Goal: Learn about a topic: Learn about a topic

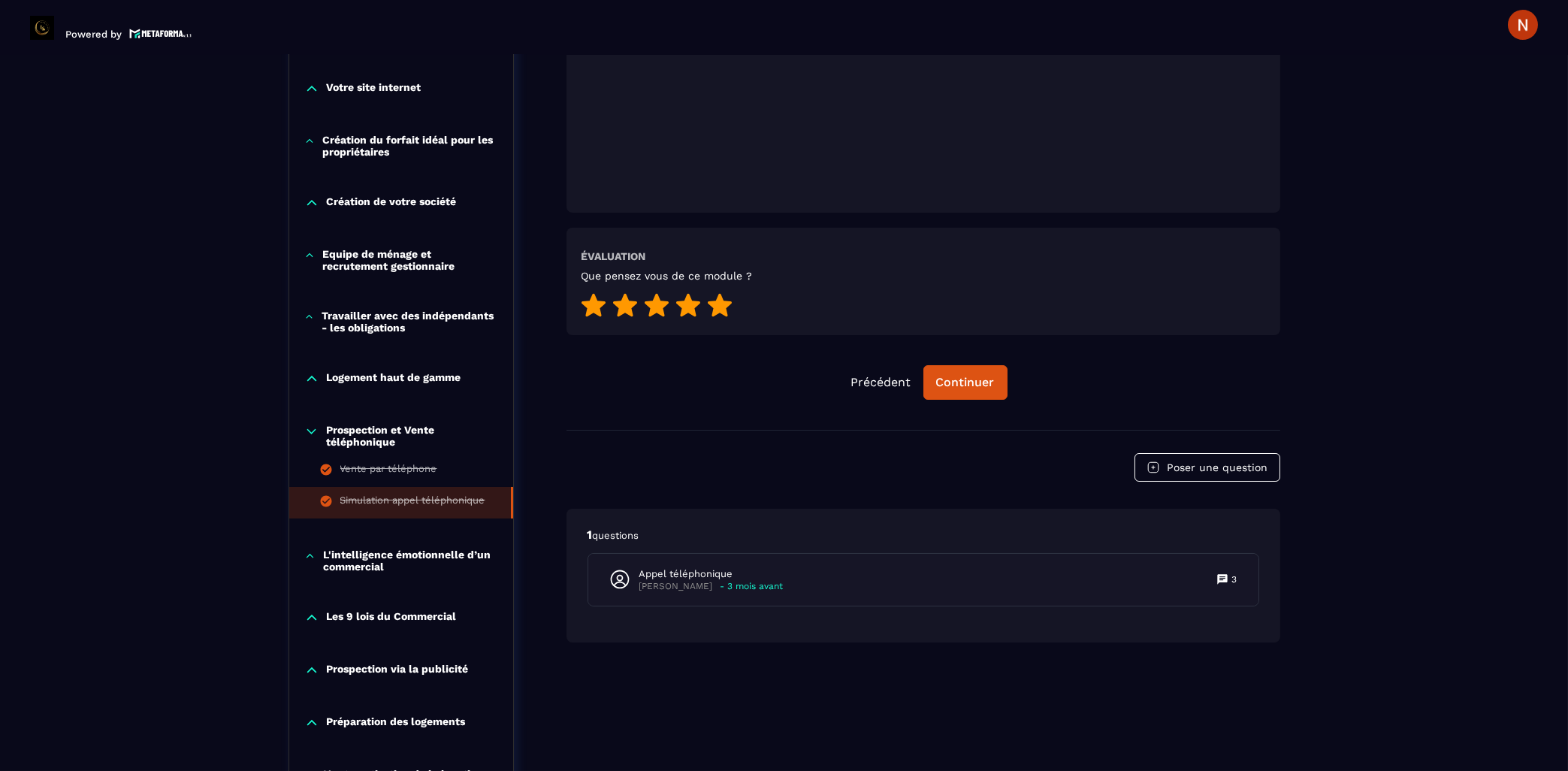
scroll to position [638, 0]
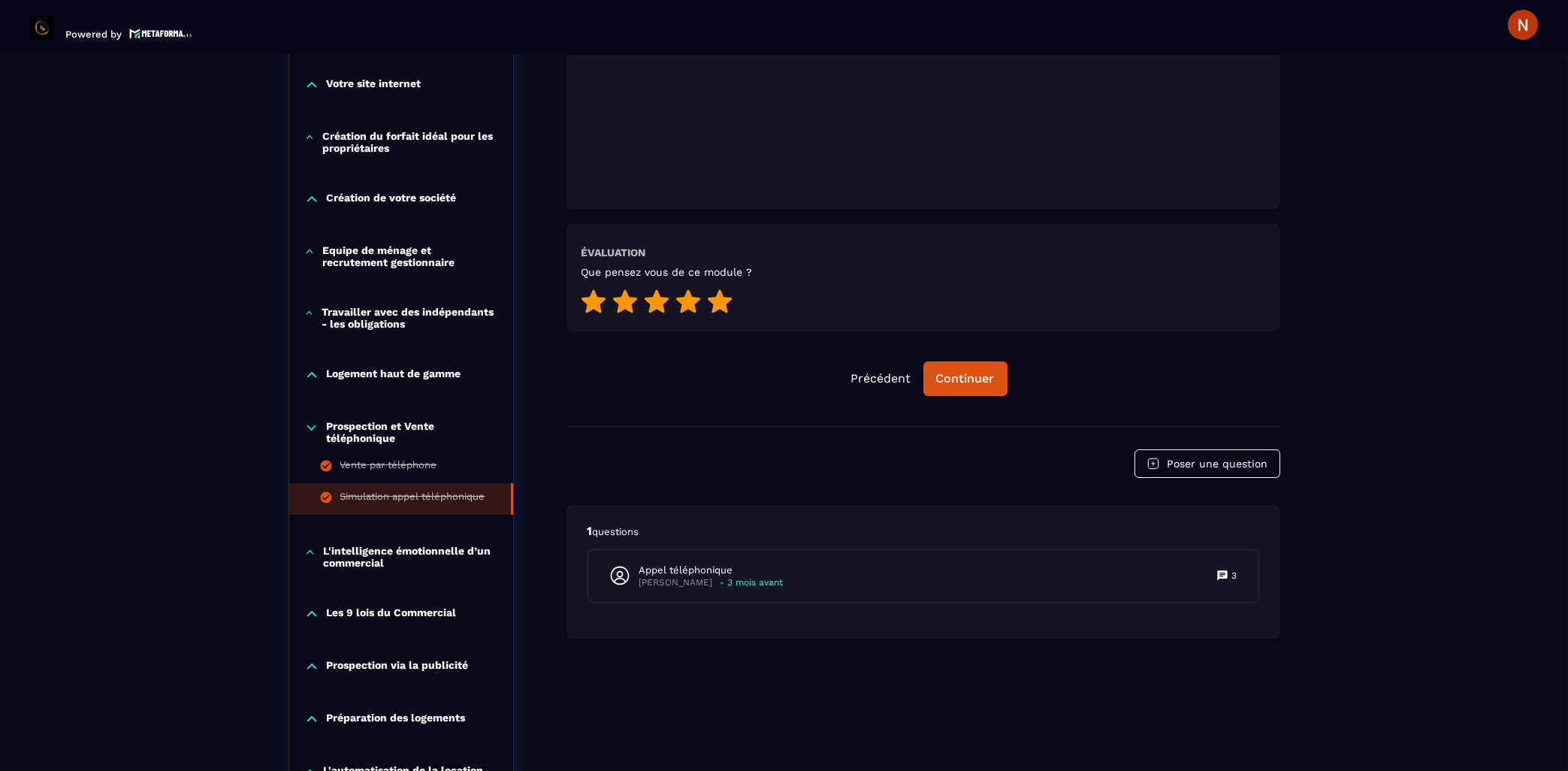
click at [312, 556] on icon at bounding box center [310, 552] width 11 height 15
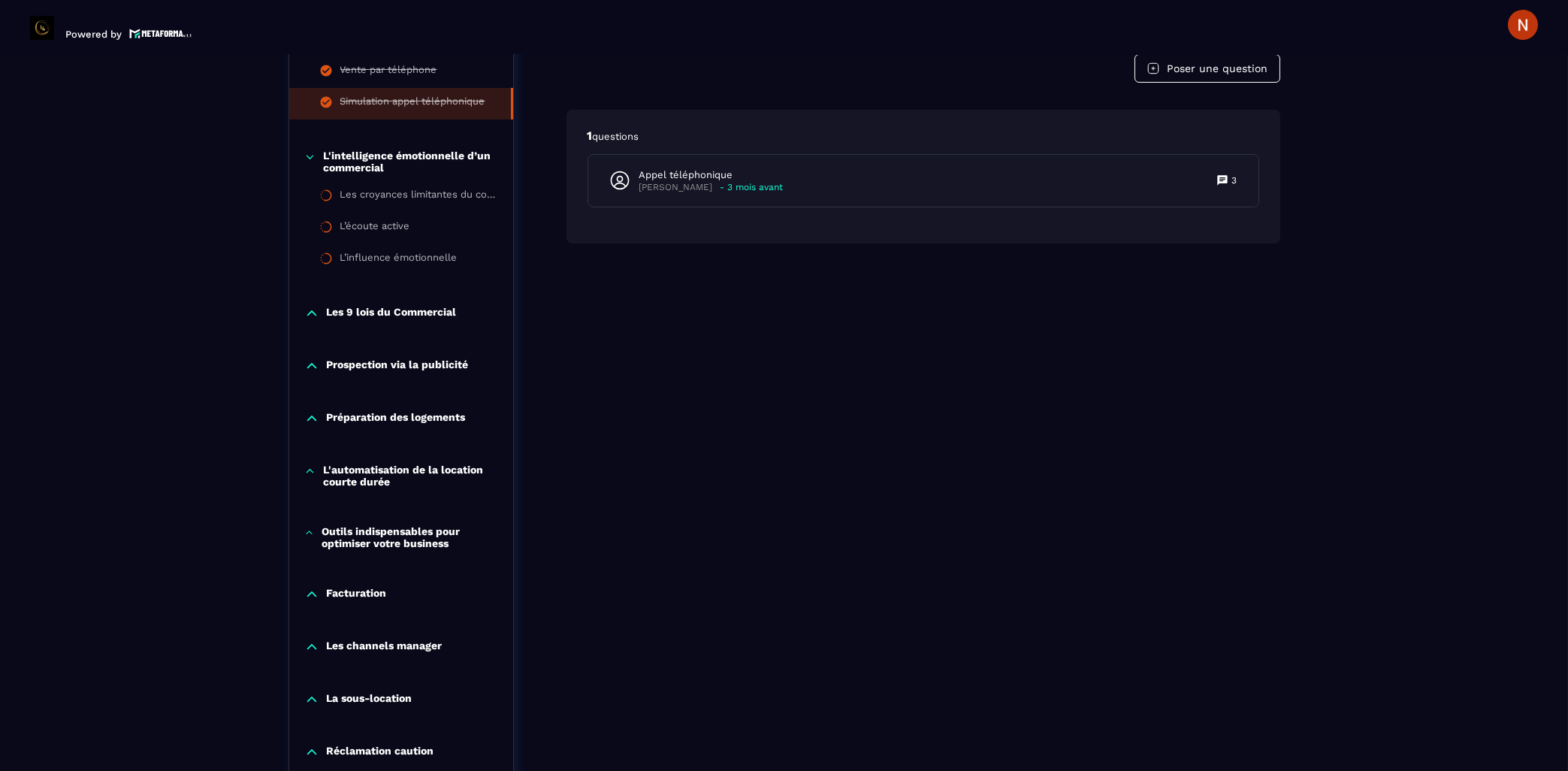
scroll to position [1041, 0]
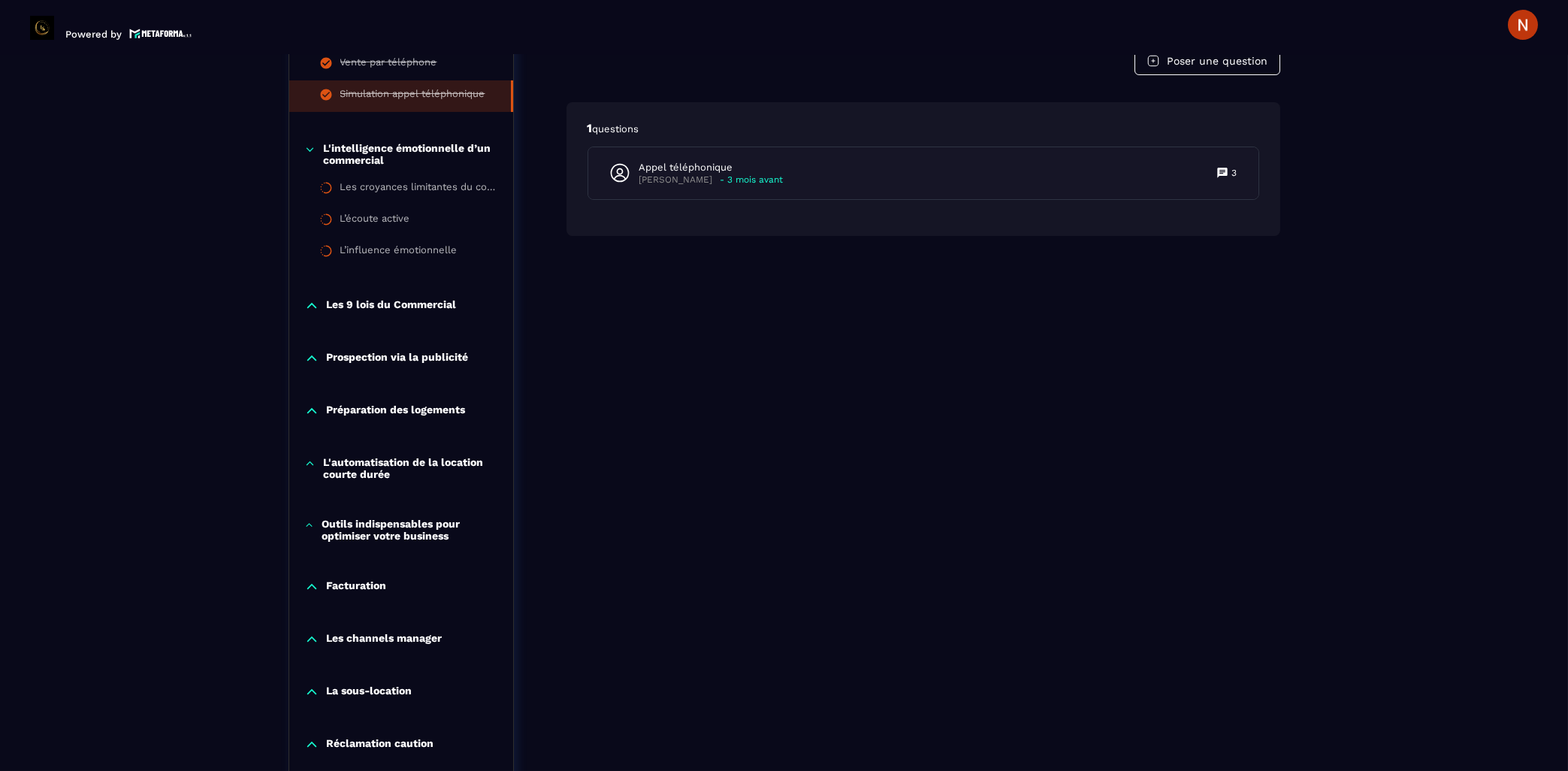
click at [310, 359] on icon at bounding box center [312, 359] width 15 height 15
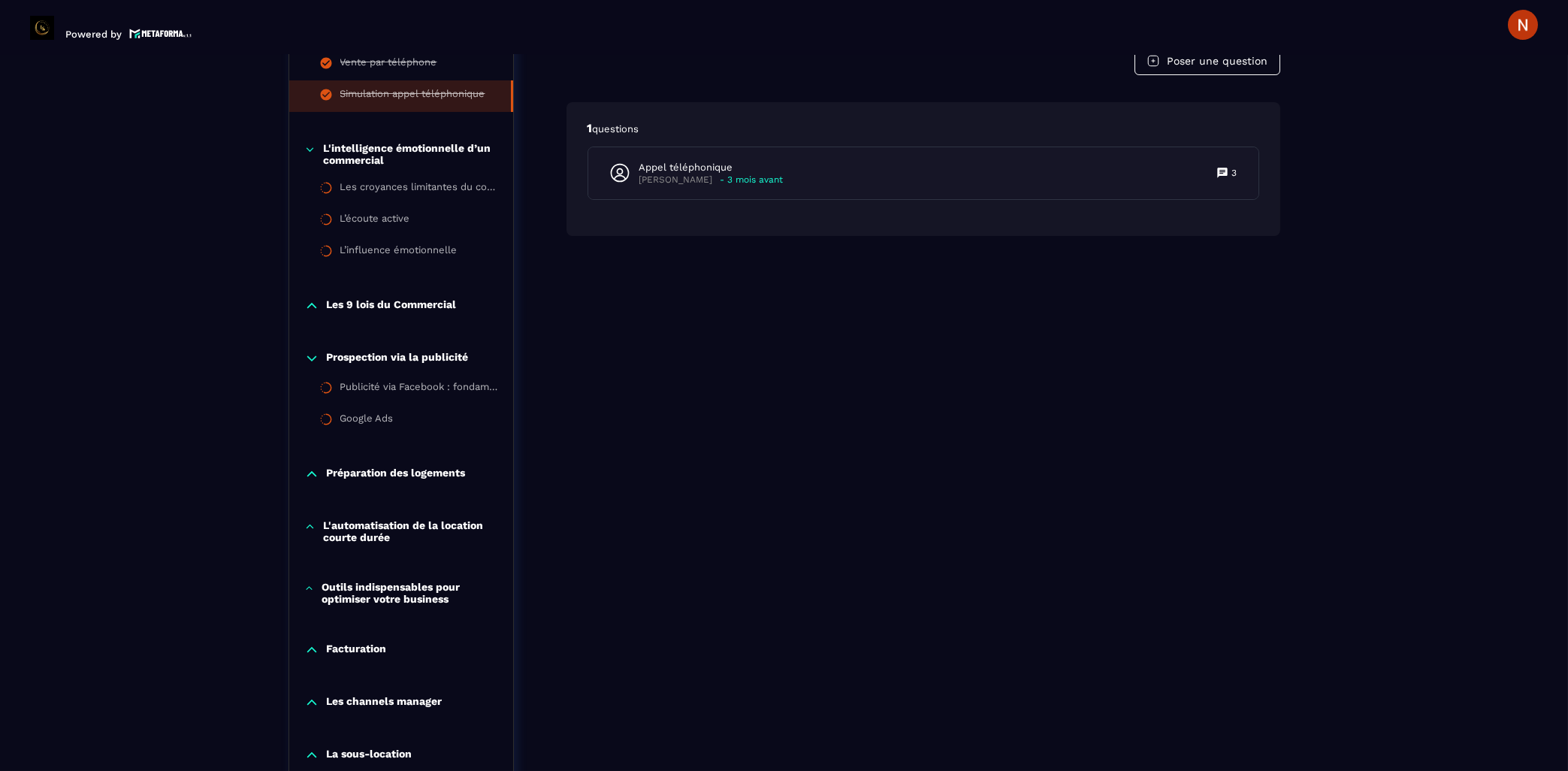
click at [307, 305] on icon at bounding box center [312, 306] width 15 height 15
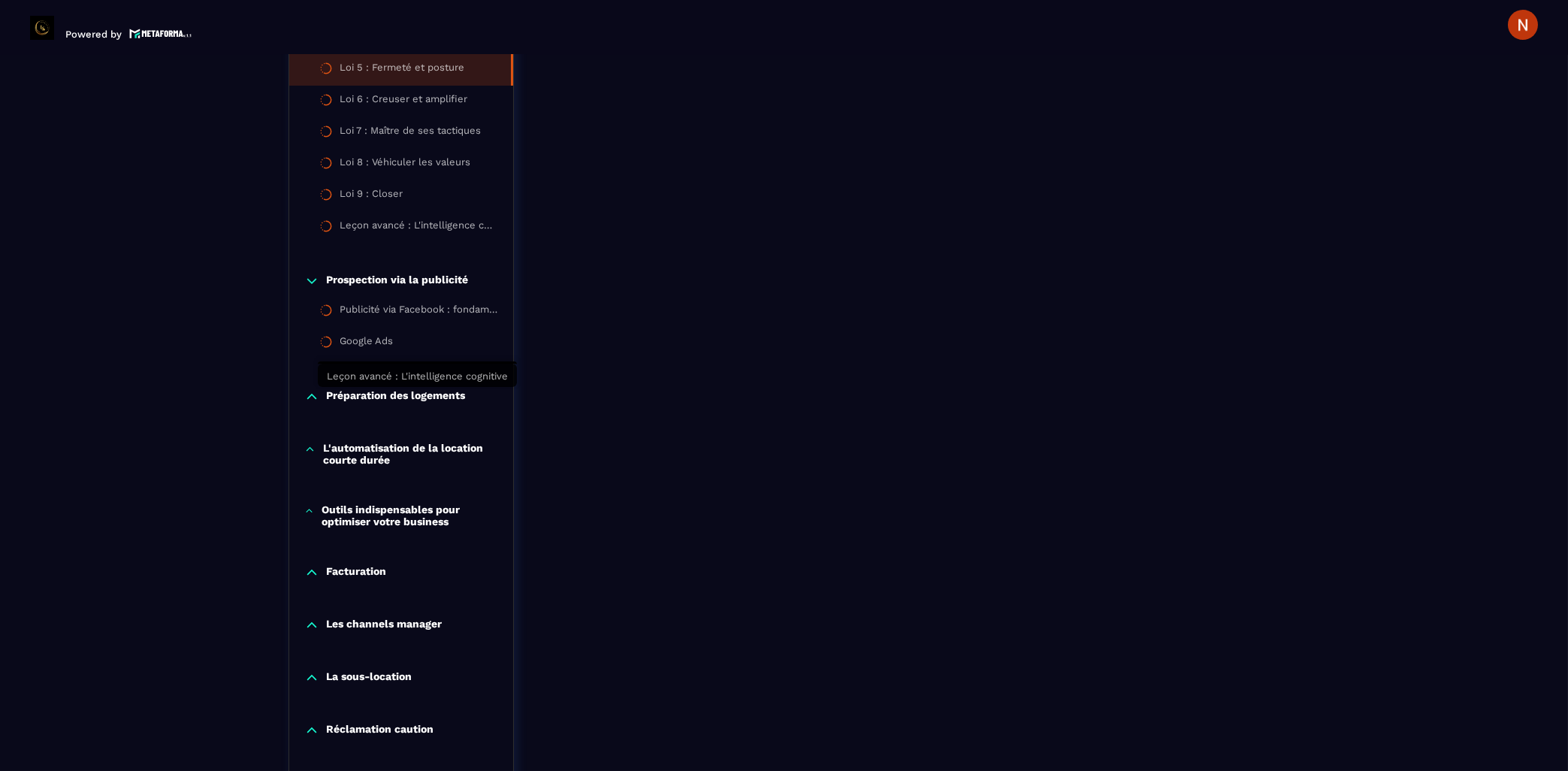
scroll to position [1443, 0]
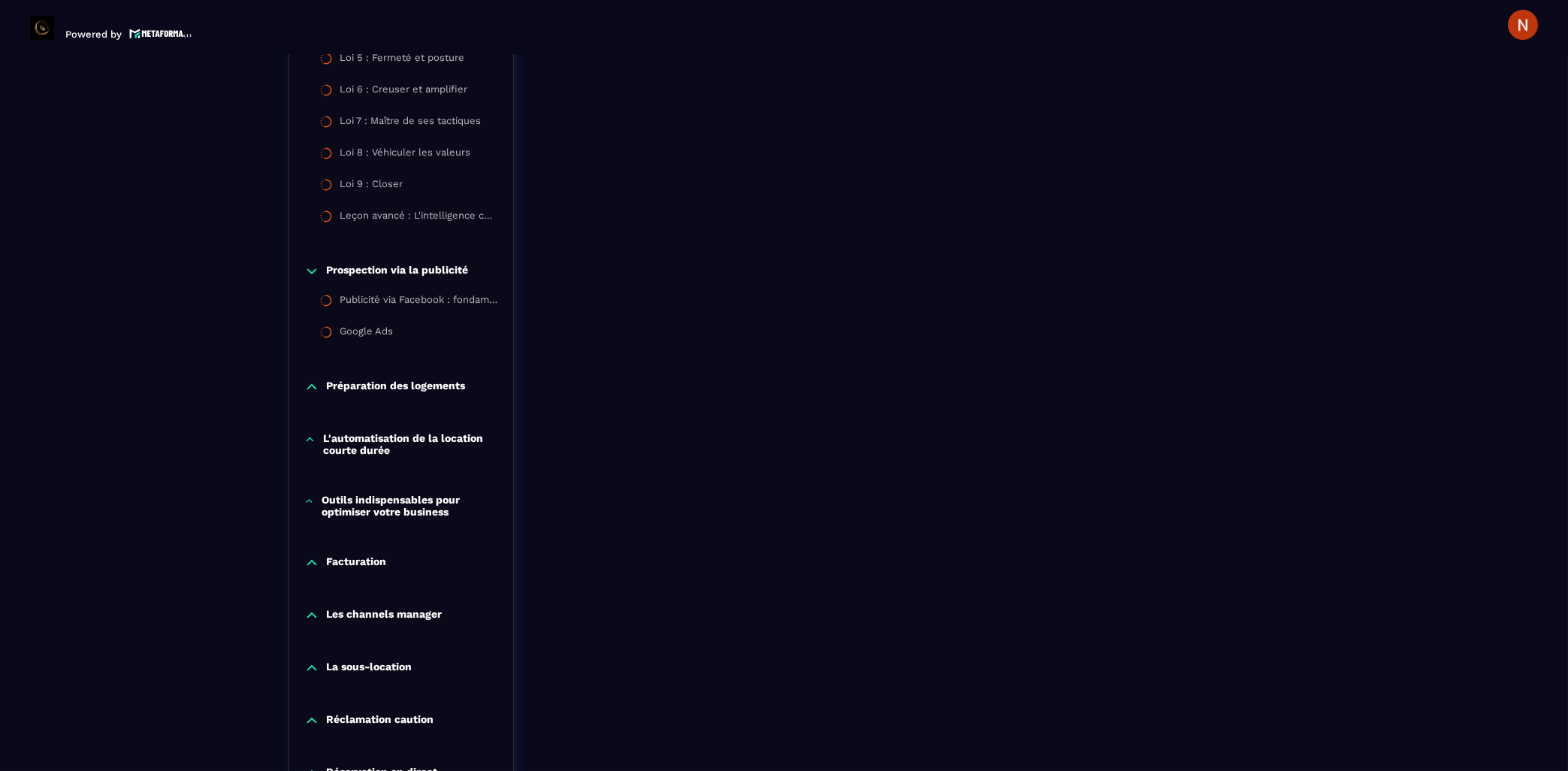
click at [314, 385] on icon at bounding box center [312, 386] width 9 height 5
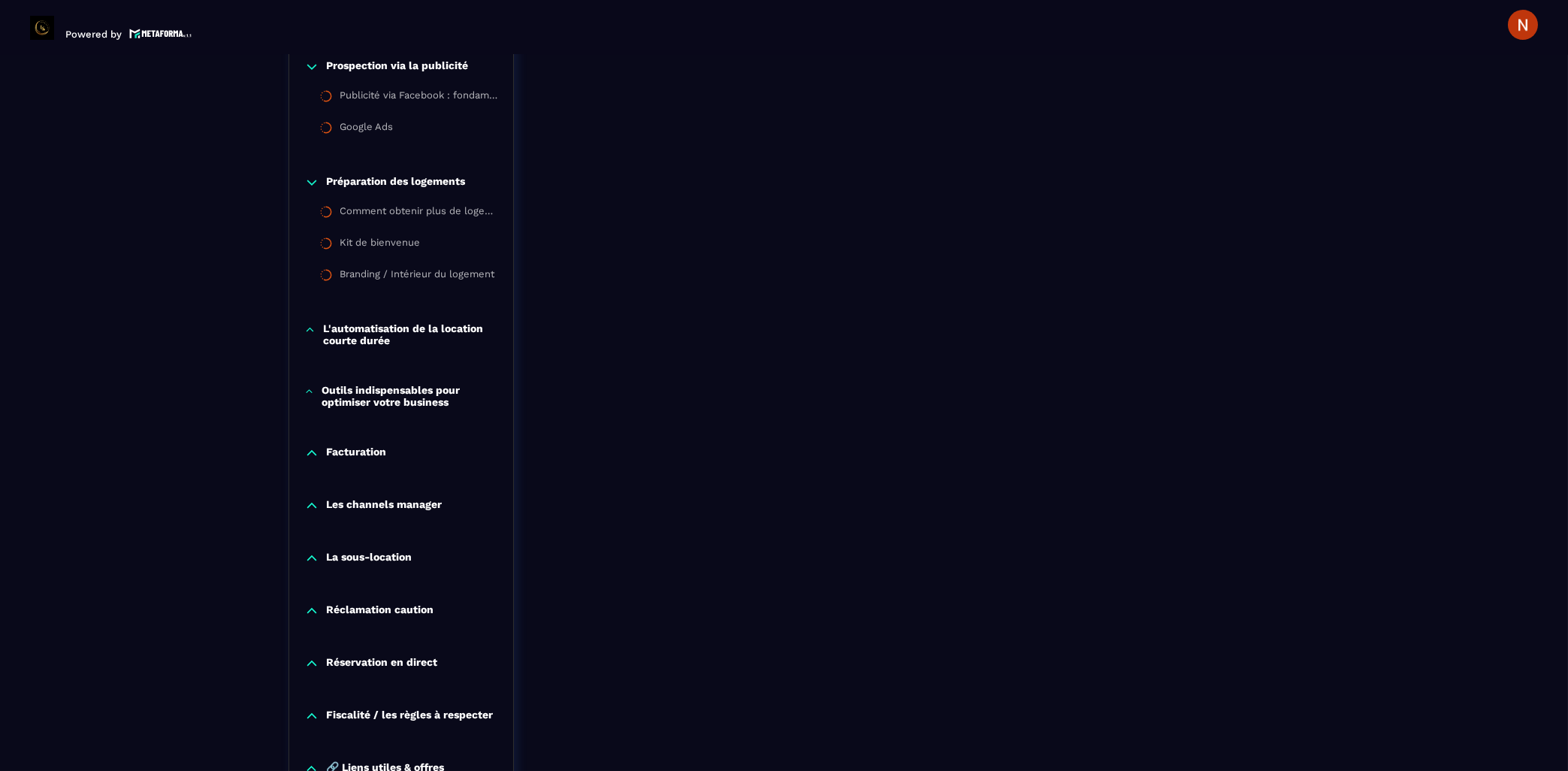
scroll to position [1685, 0]
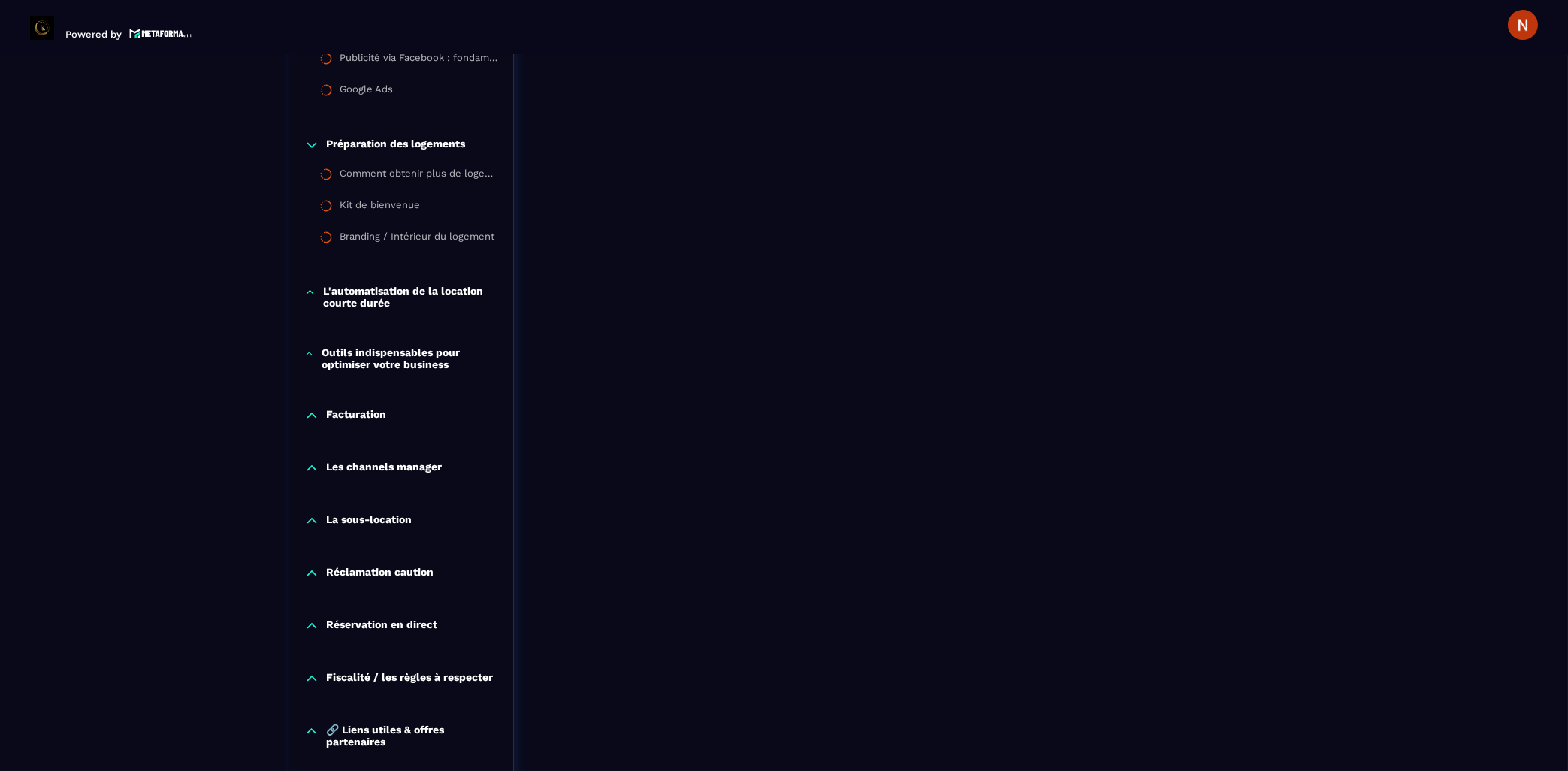
click at [312, 288] on icon at bounding box center [310, 292] width 11 height 15
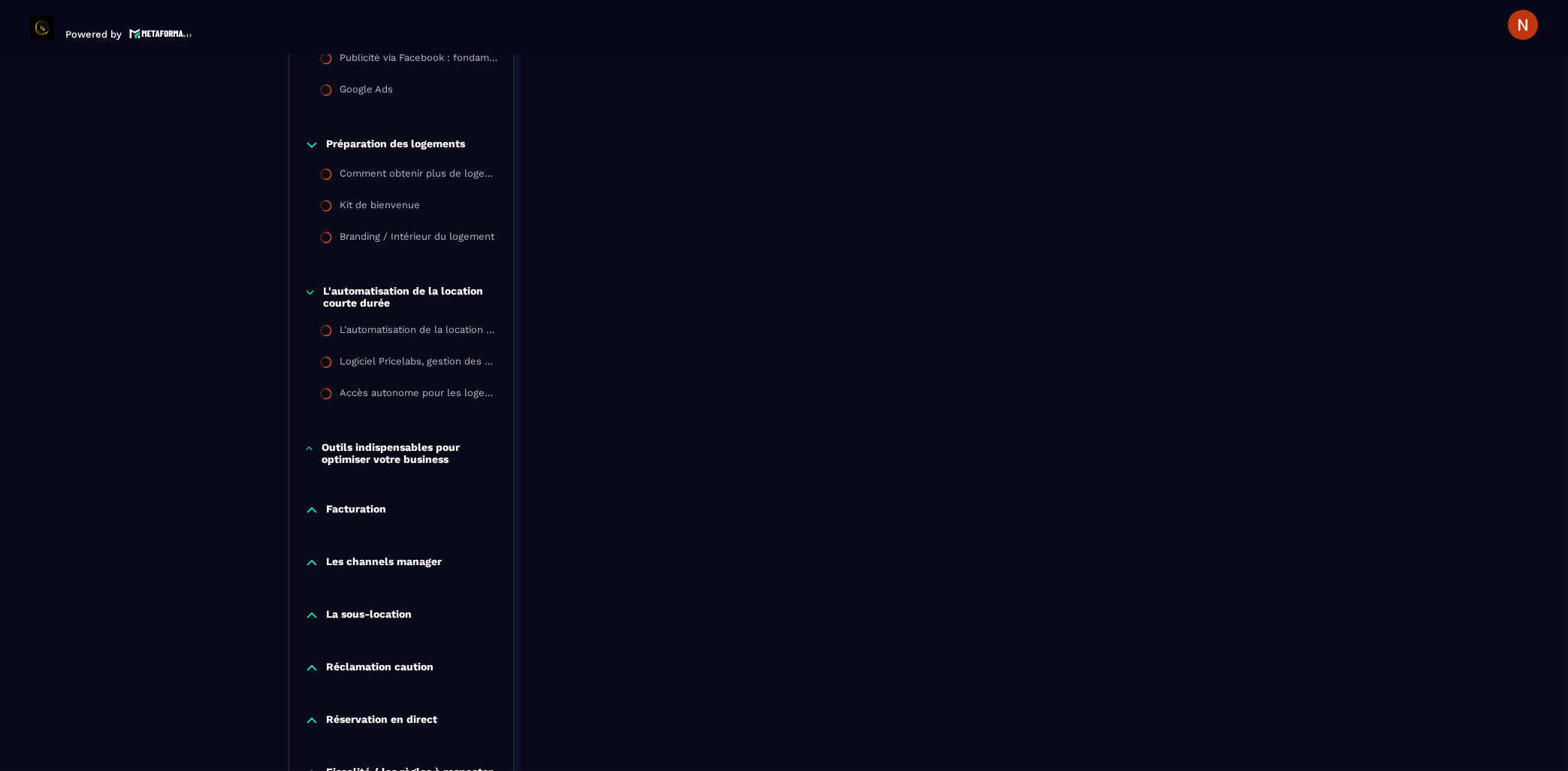
click at [311, 447] on icon at bounding box center [309, 448] width 10 height 15
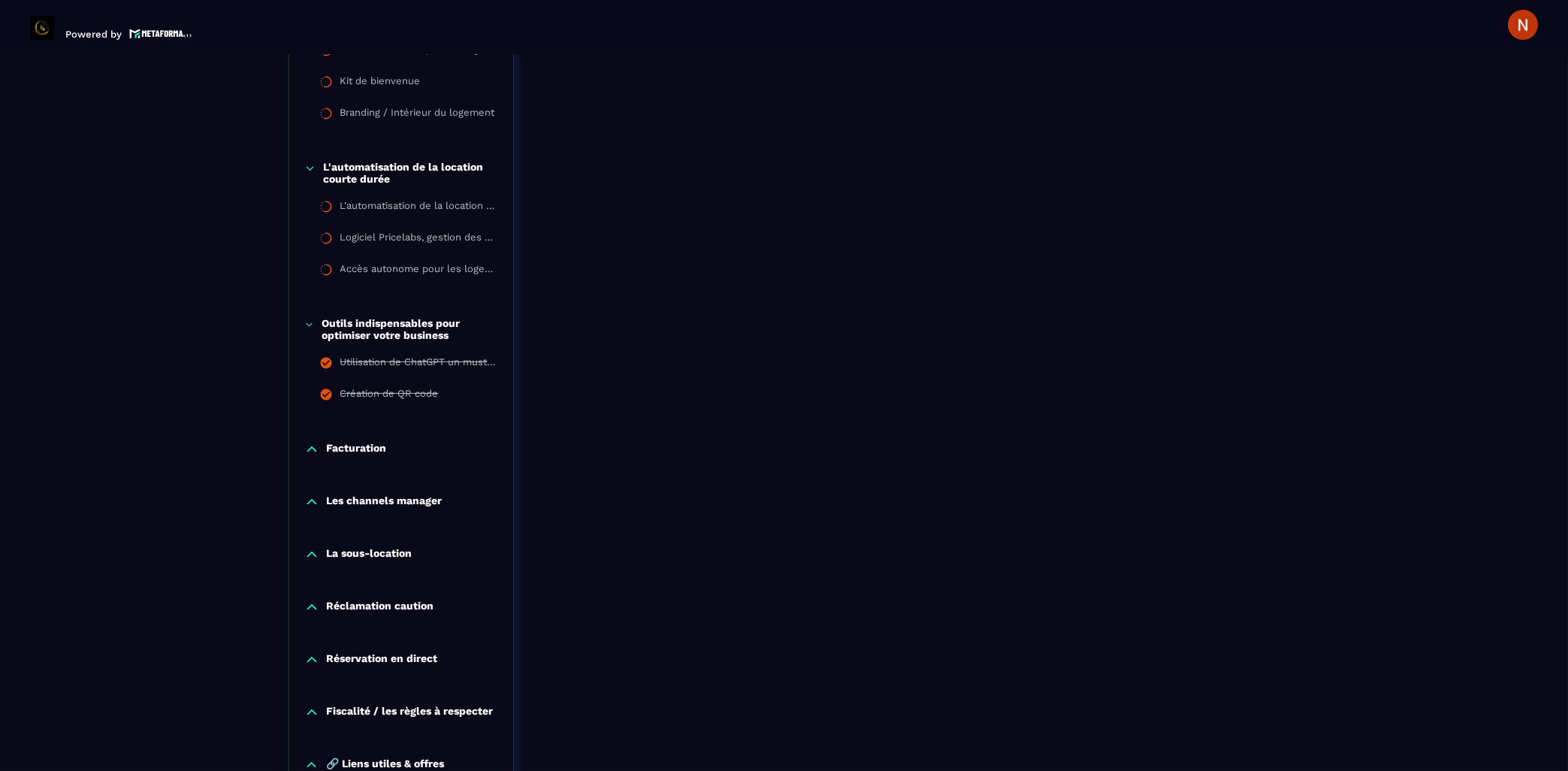
scroll to position [1846, 0]
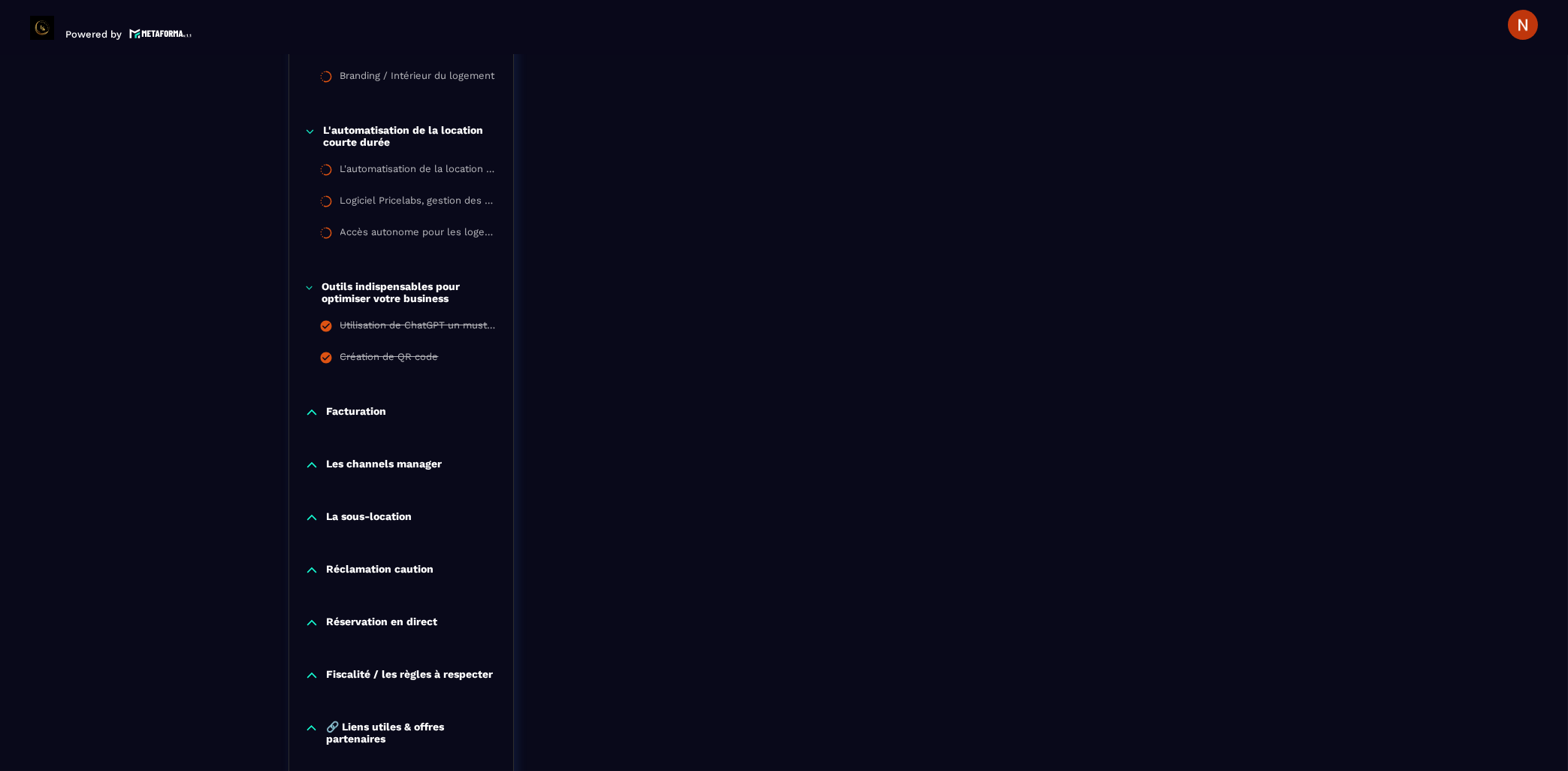
click at [311, 410] on icon at bounding box center [312, 412] width 9 height 5
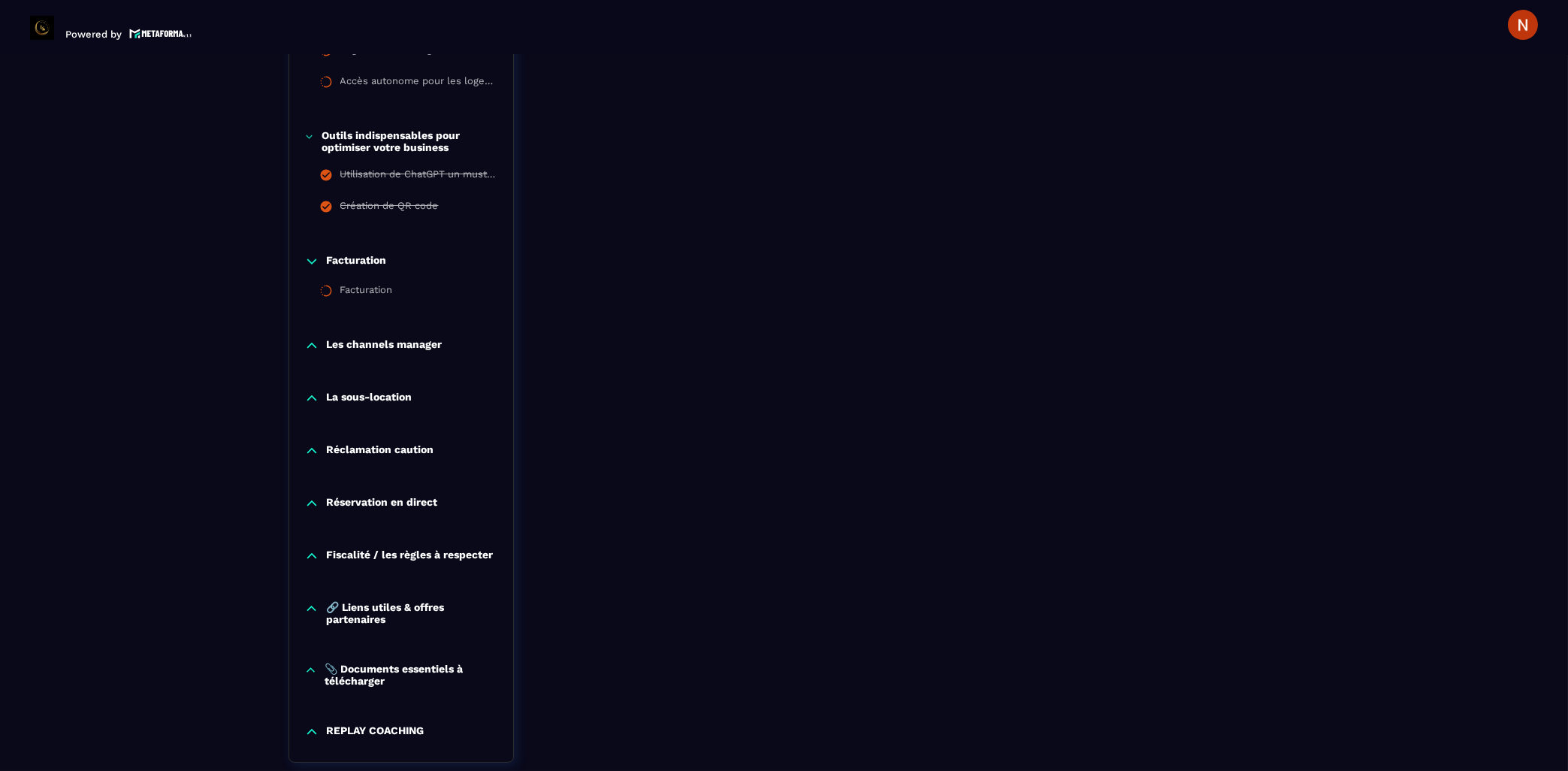
scroll to position [2008, 0]
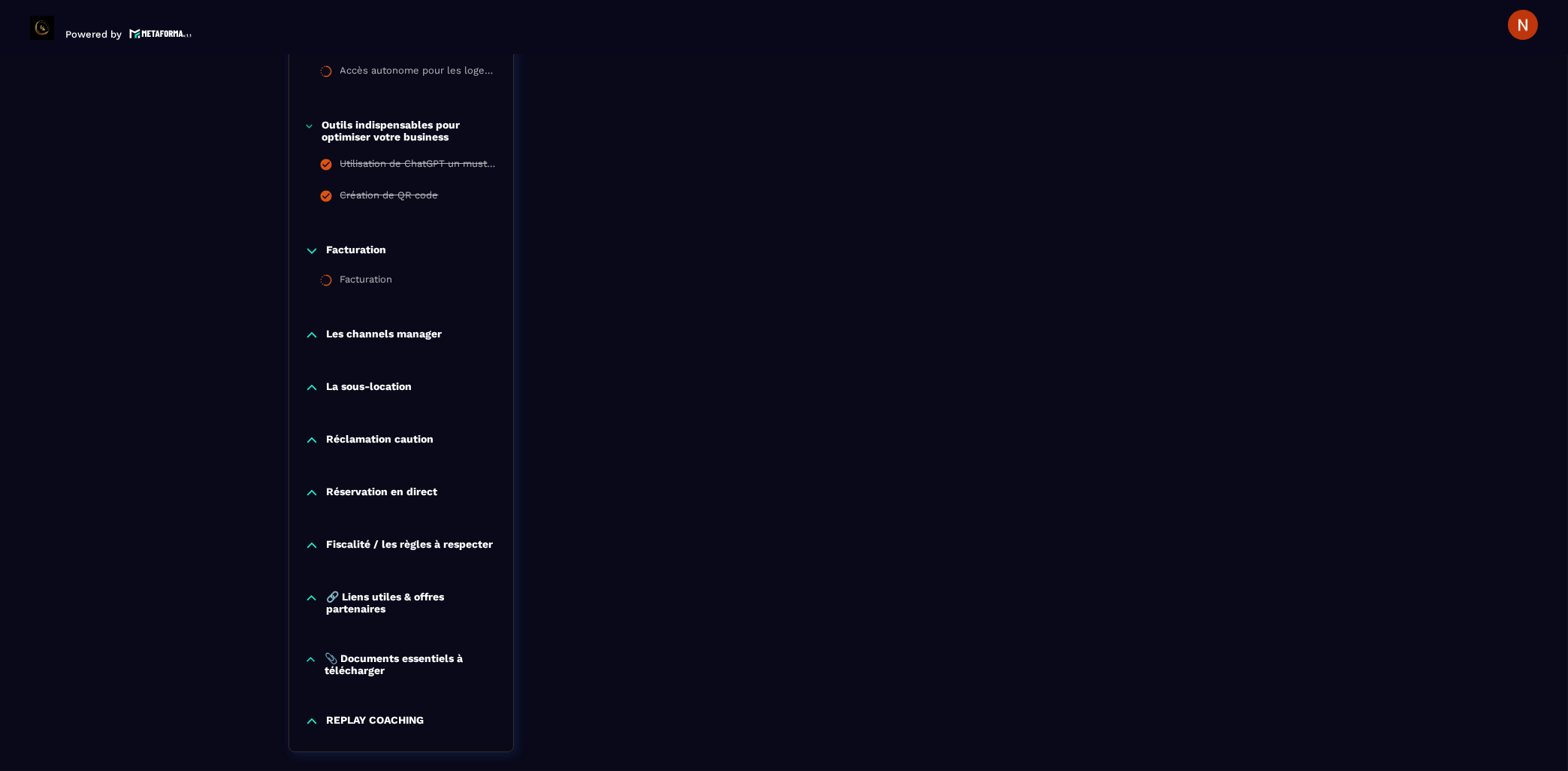
click at [311, 338] on icon at bounding box center [312, 335] width 15 height 15
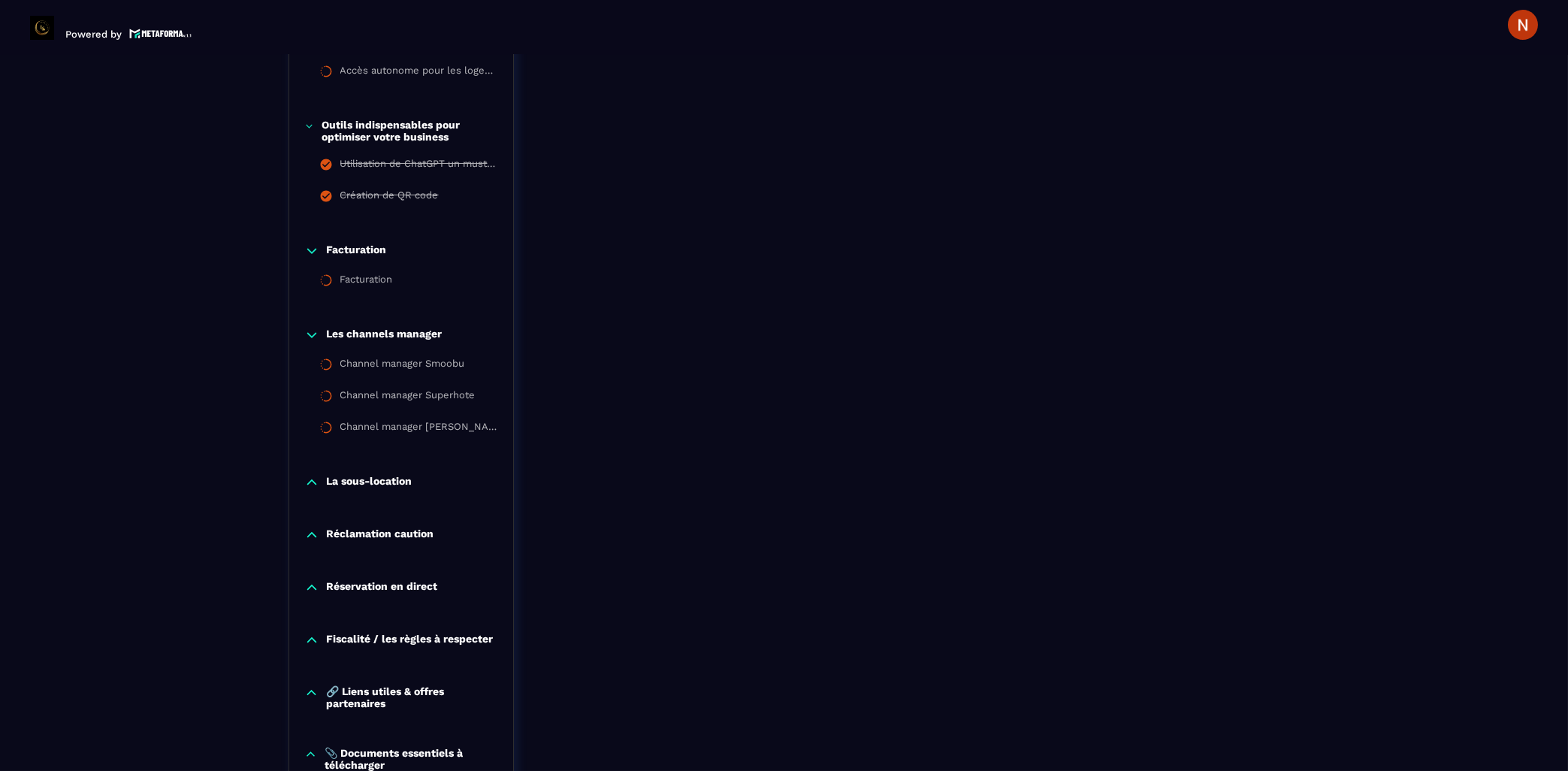
click at [308, 480] on icon at bounding box center [312, 482] width 9 height 5
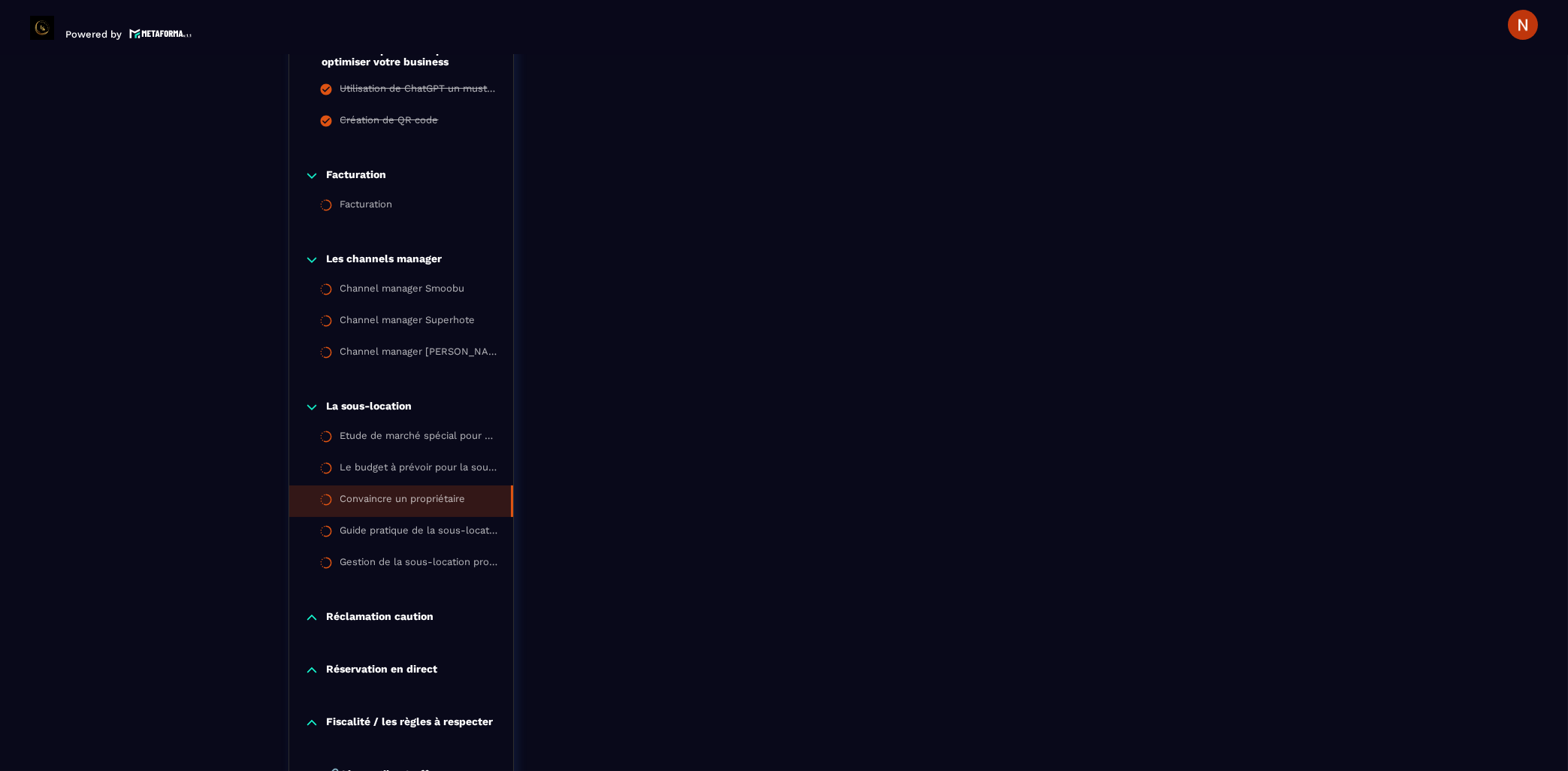
scroll to position [2088, 0]
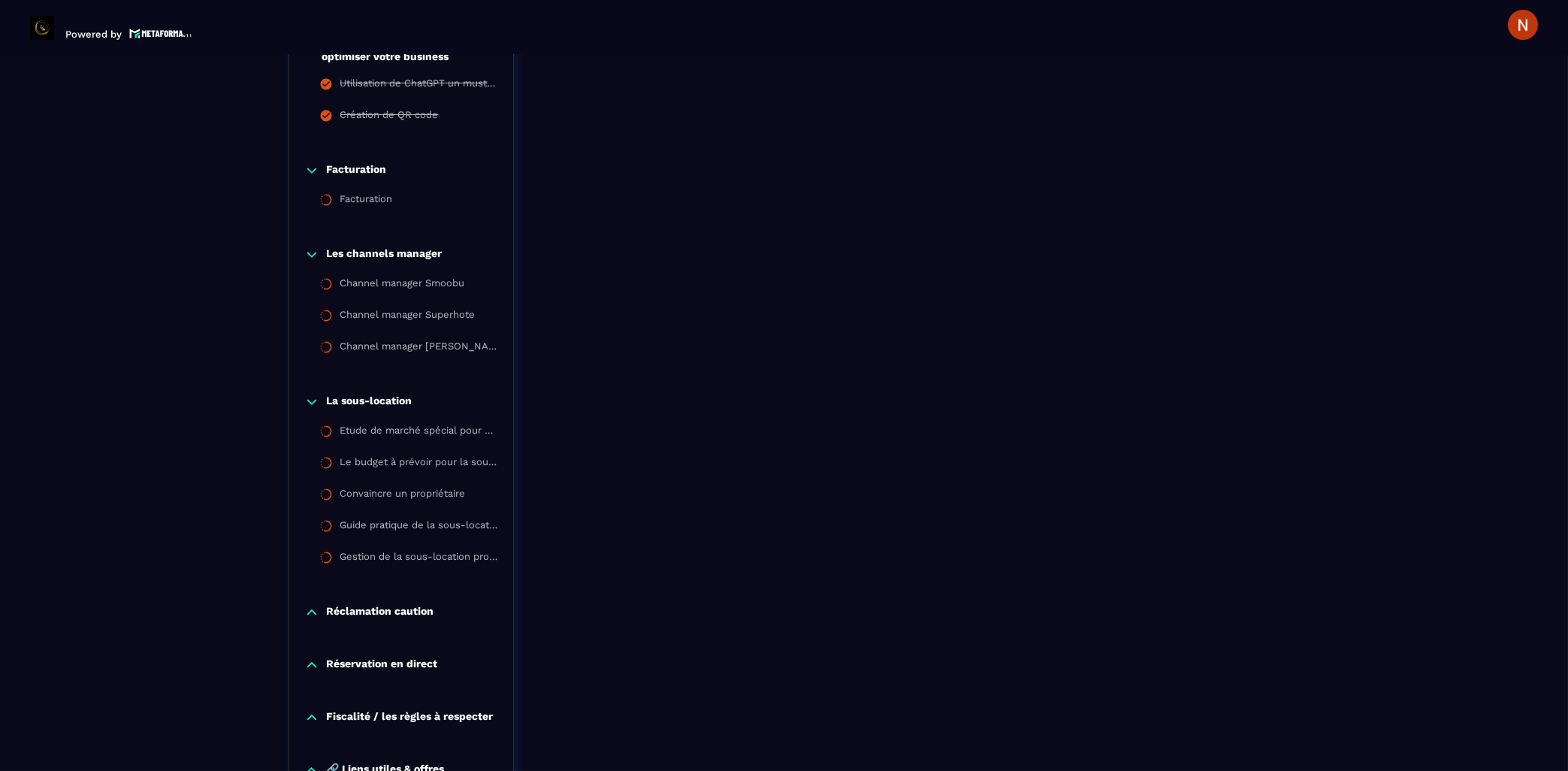
click at [307, 605] on icon at bounding box center [312, 612] width 15 height 15
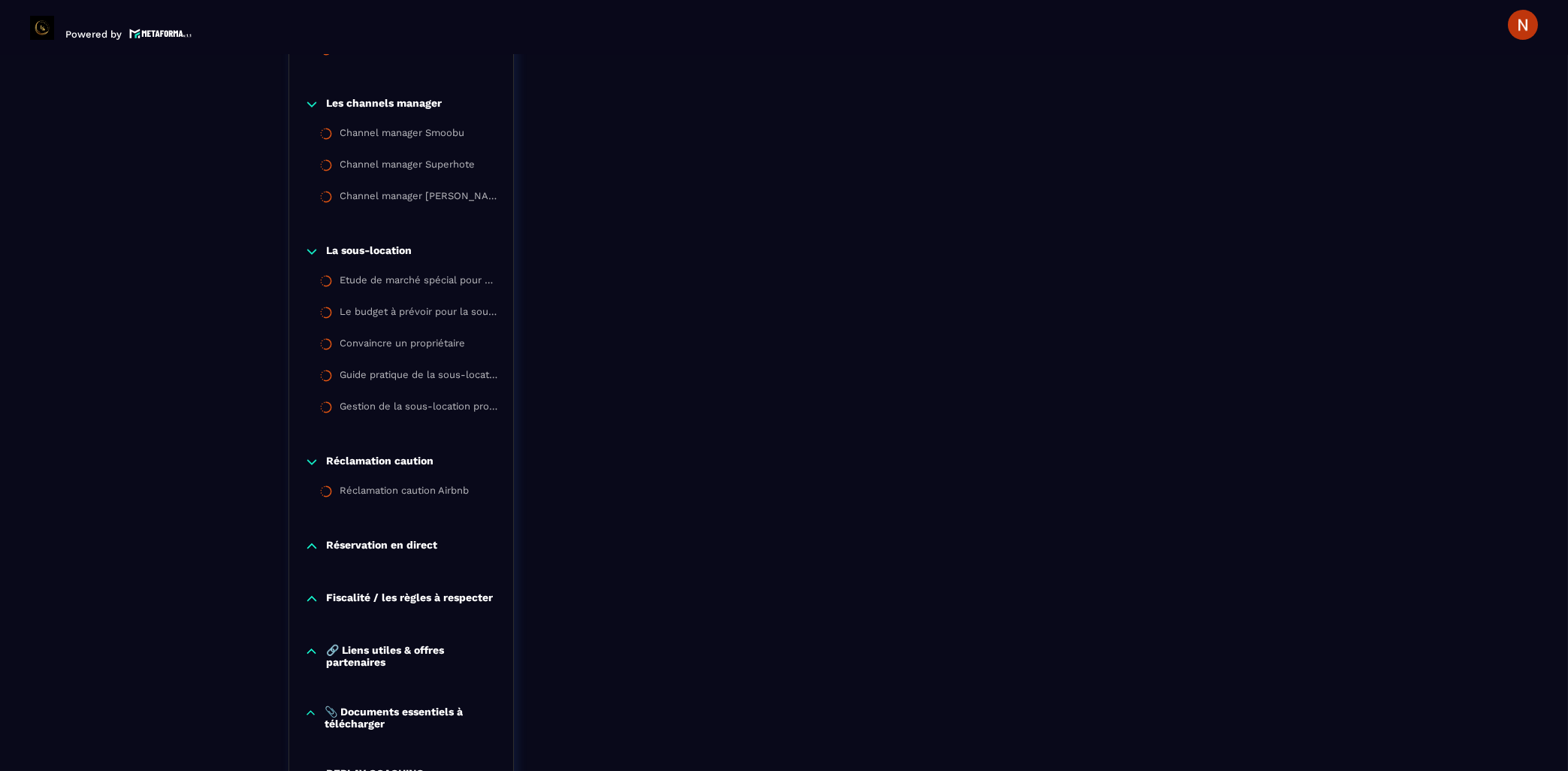
scroll to position [2249, 0]
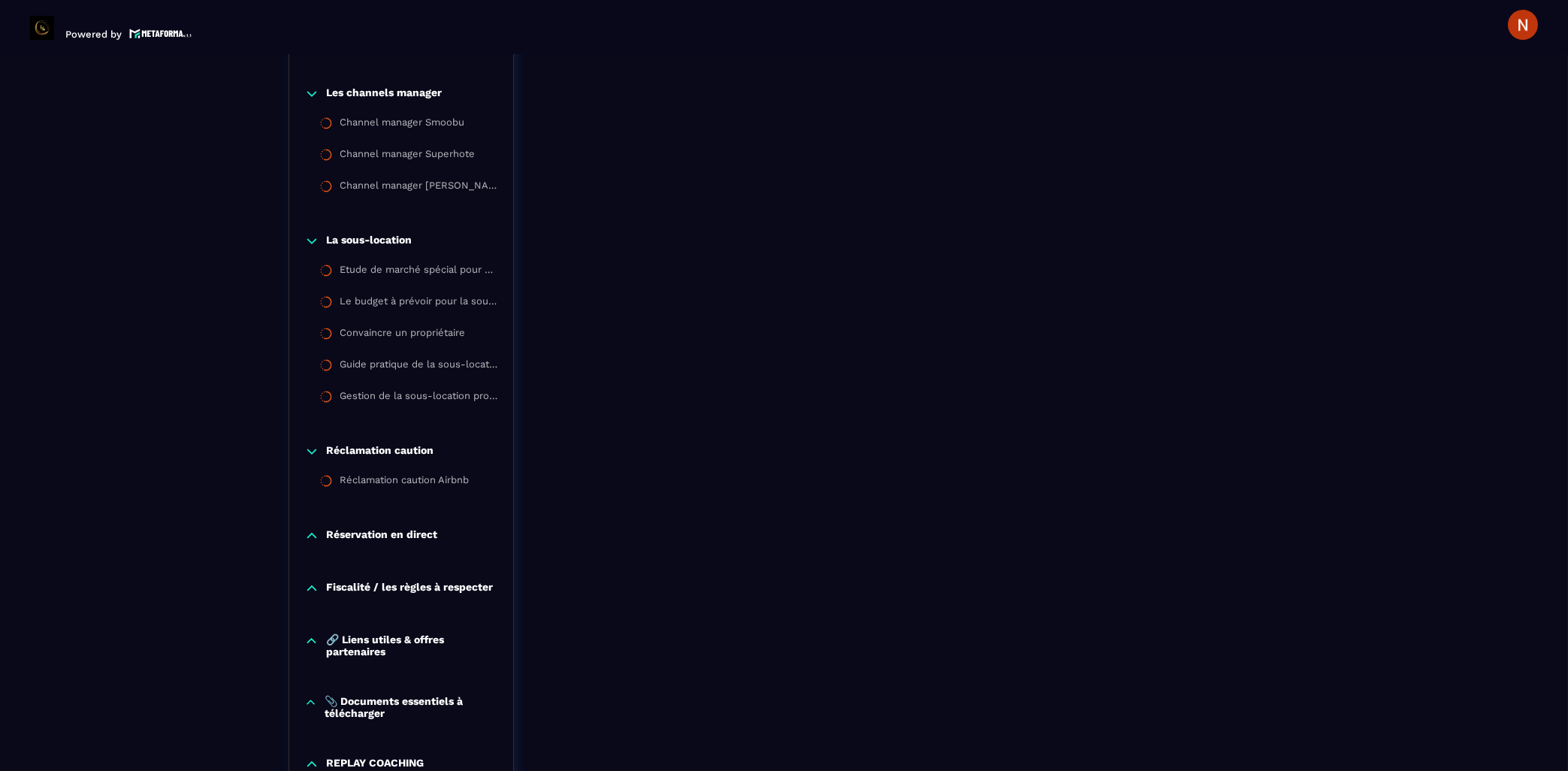
click at [311, 531] on icon at bounding box center [312, 535] width 15 height 15
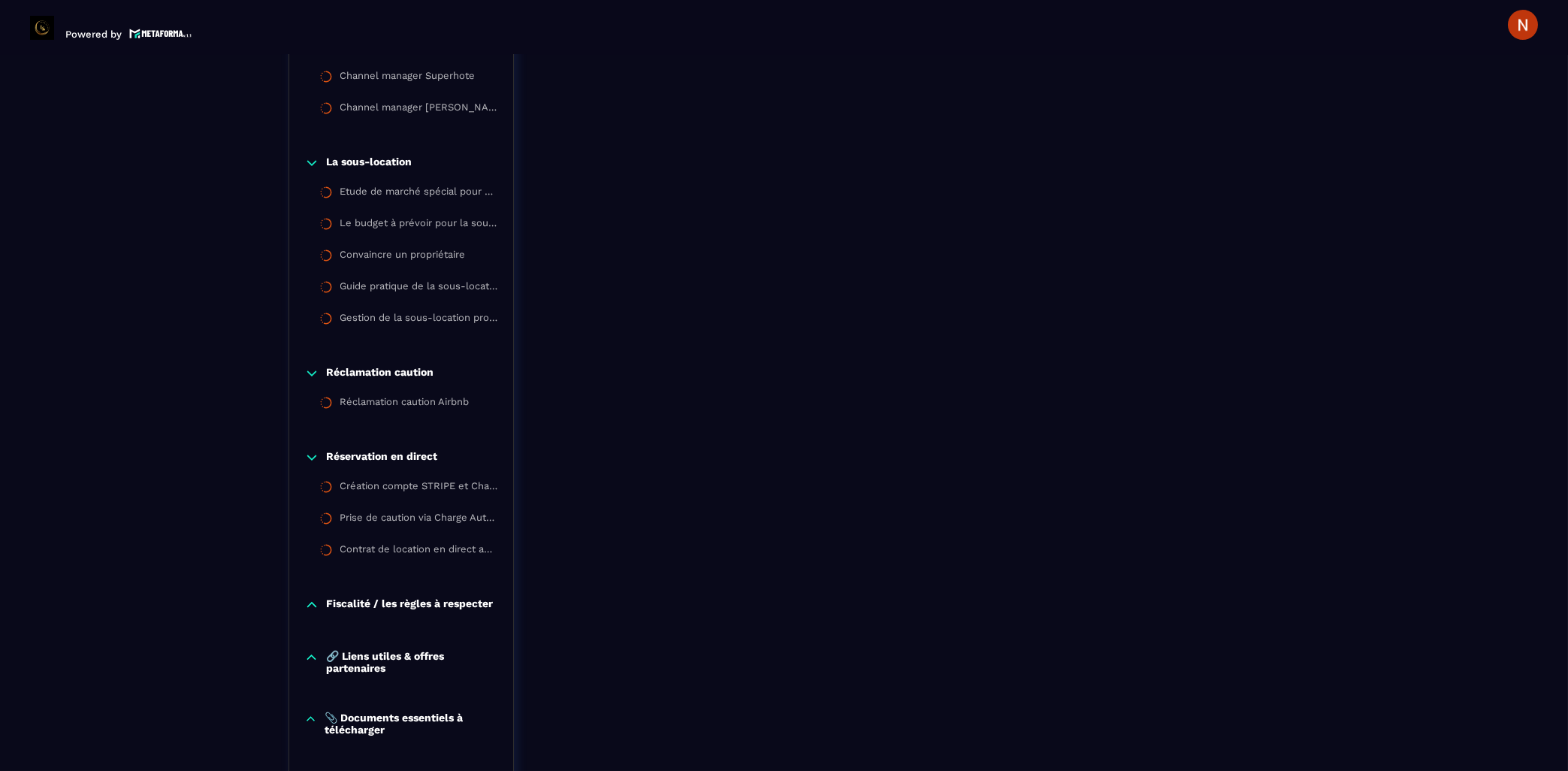
scroll to position [2330, 0]
click at [317, 595] on icon at bounding box center [312, 603] width 15 height 15
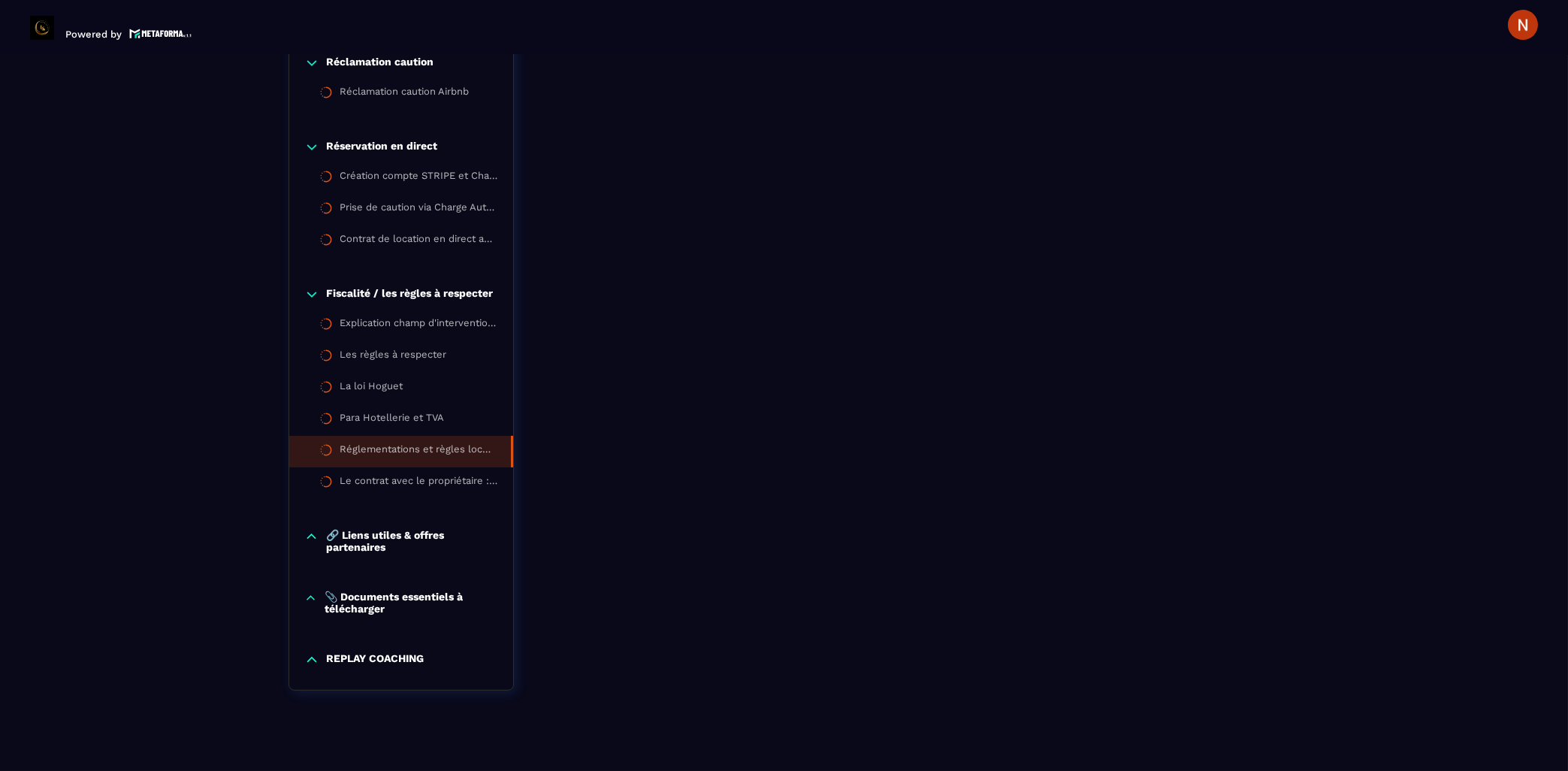
scroll to position [2643, 0]
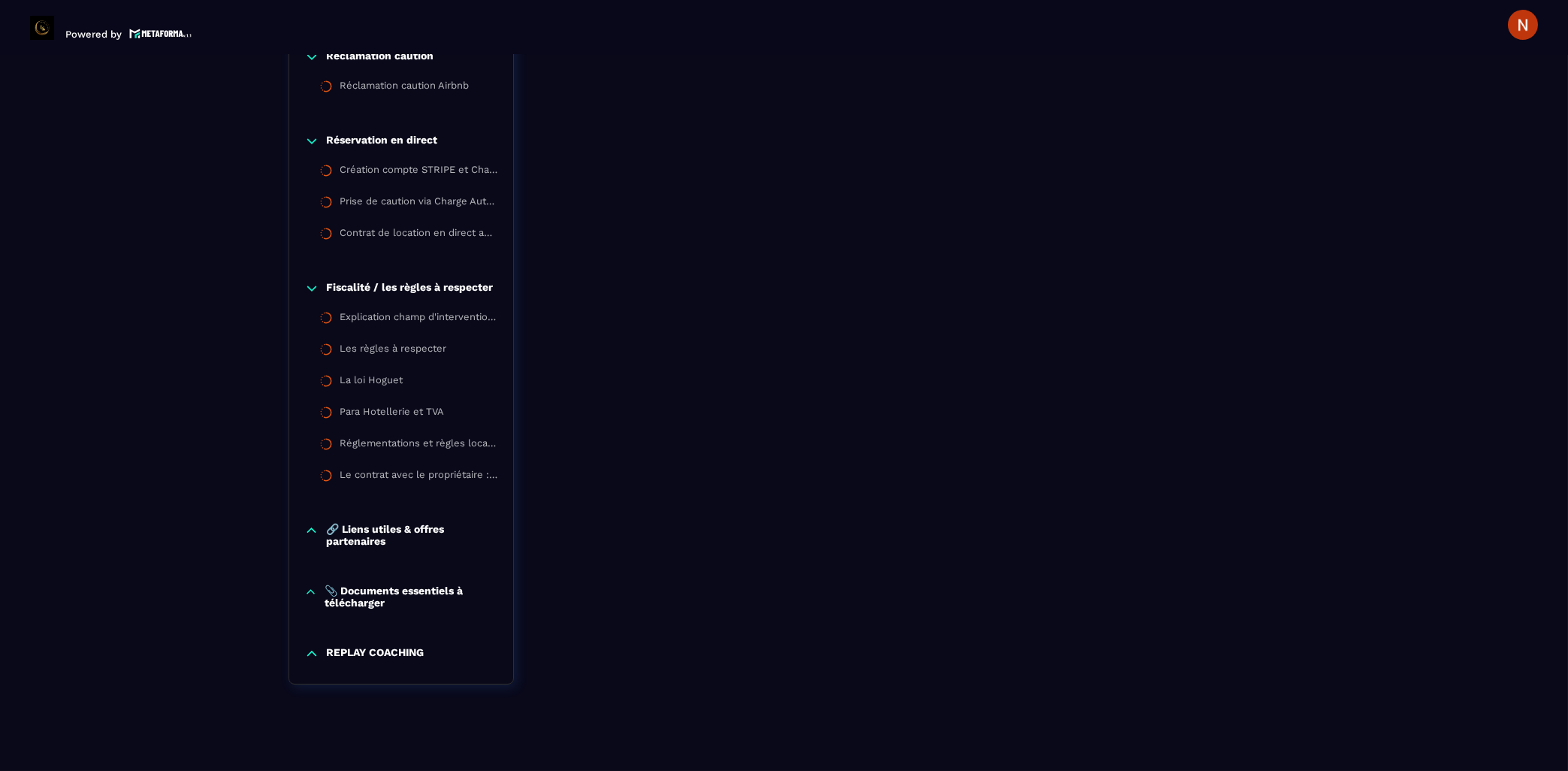
click at [315, 584] on icon at bounding box center [311, 592] width 13 height 15
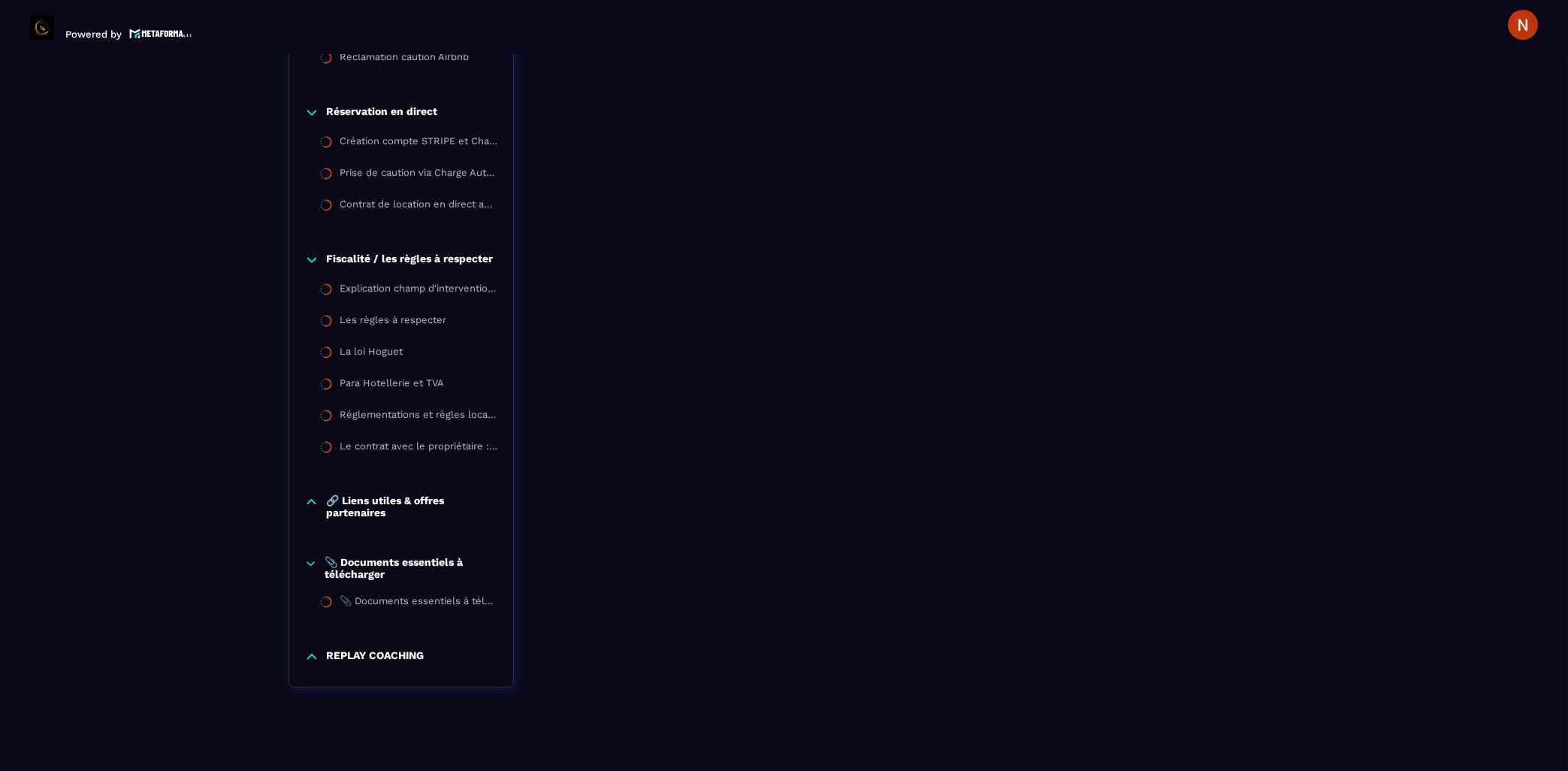
scroll to position [2674, 0]
click at [313, 652] on icon at bounding box center [312, 654] width 9 height 5
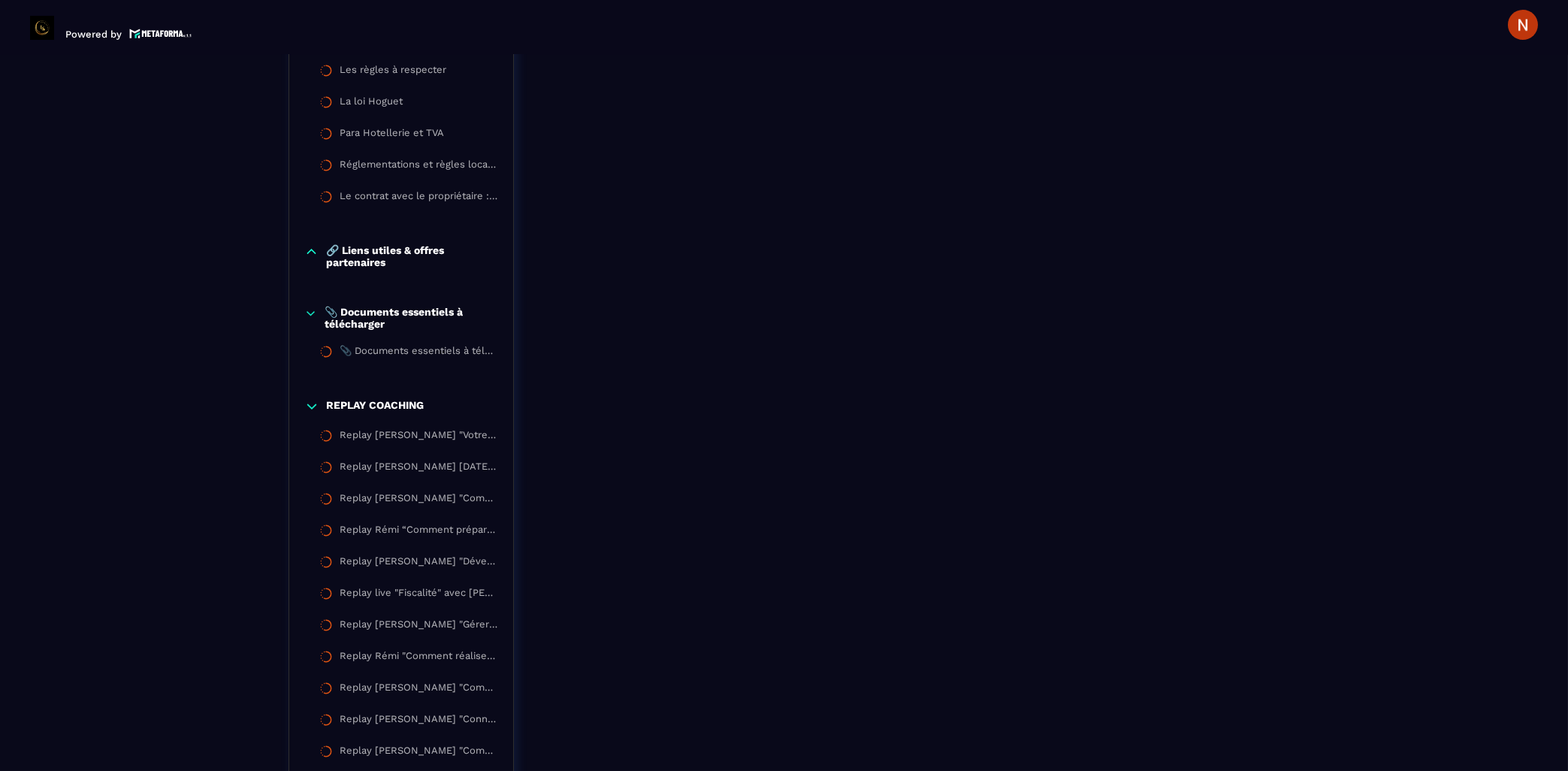
scroll to position [2926, 0]
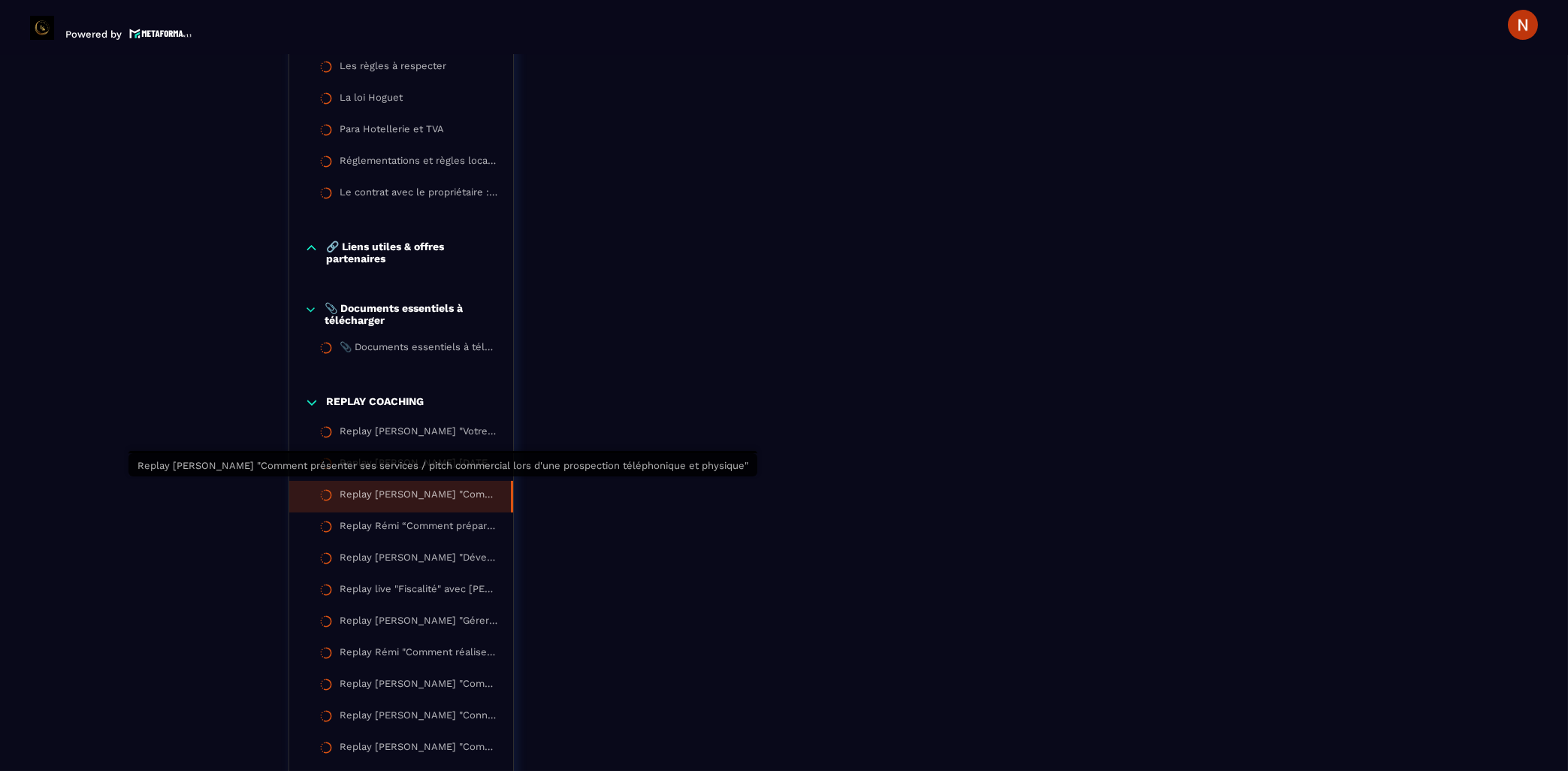
click at [438, 488] on div "Replay [PERSON_NAME] "Comment présenter ses services / pitch commercial lors d'…" at bounding box center [418, 496] width 155 height 17
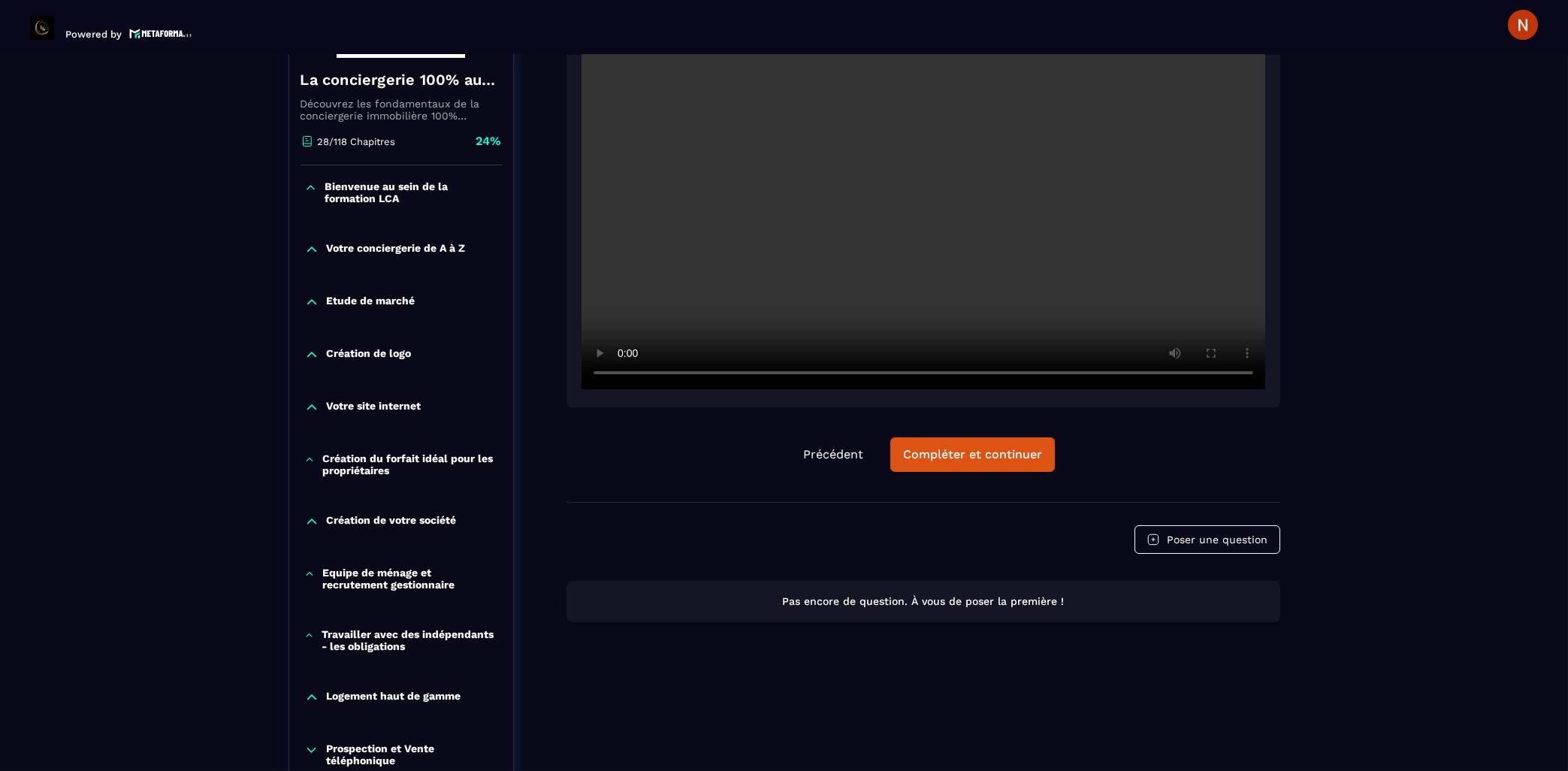
scroll to position [74, 0]
